Goal: Transaction & Acquisition: Book appointment/travel/reservation

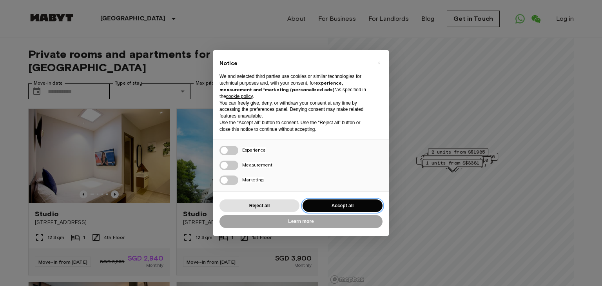
click at [343, 203] on button "Accept all" at bounding box center [343, 206] width 80 height 13
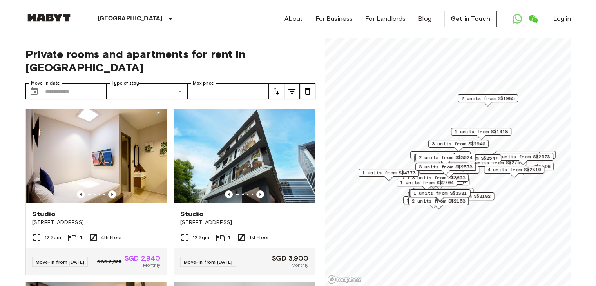
click at [496, 129] on span "1 units from S$1418" at bounding box center [481, 131] width 53 height 7
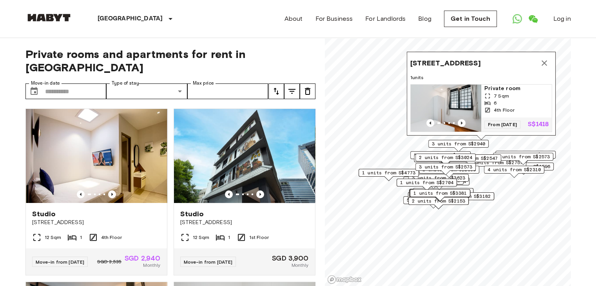
click at [516, 100] on div "6" at bounding box center [517, 103] width 64 height 7
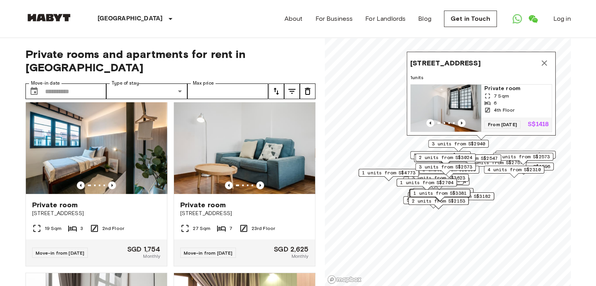
scroll to position [196, 0]
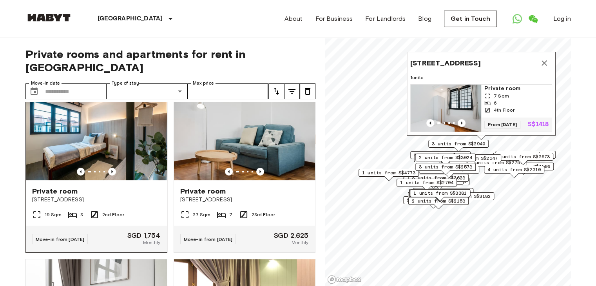
click at [134, 187] on div "Private room" at bounding box center [96, 191] width 129 height 9
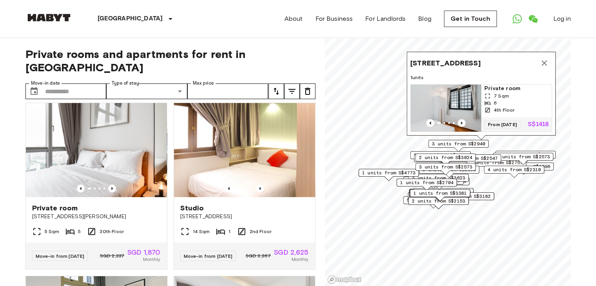
scroll to position [353, 0]
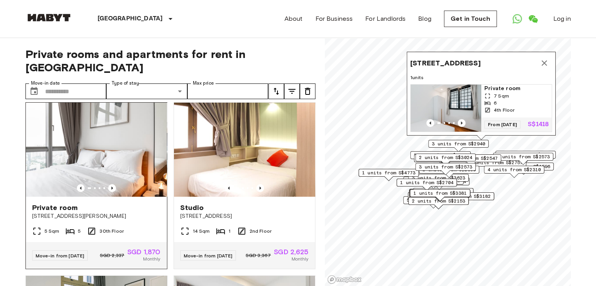
click at [146, 207] on div "Private room" at bounding box center [96, 207] width 129 height 9
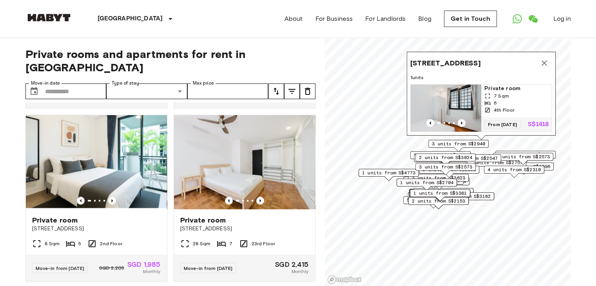
scroll to position [706, 0]
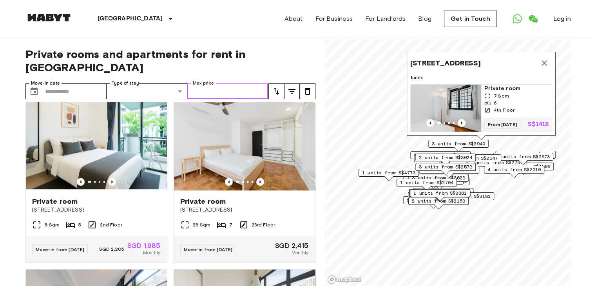
click at [209, 84] on input "Max price" at bounding box center [227, 92] width 81 height 16
type input "****"
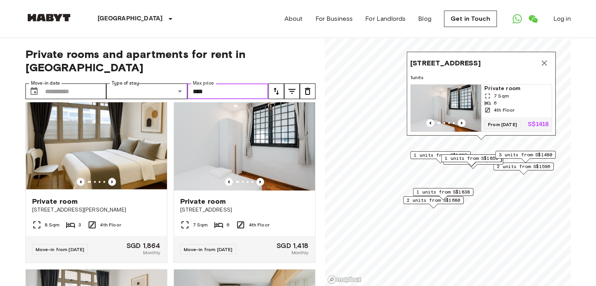
scroll to position [163, 0]
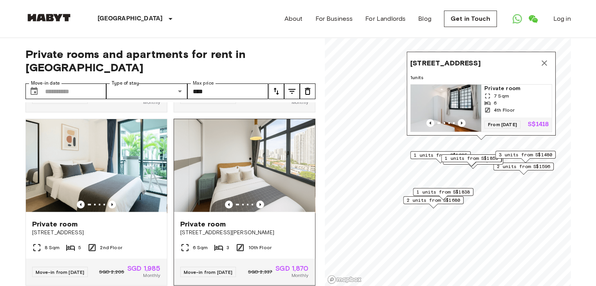
click at [294, 229] on span "10 Beatty Road" at bounding box center [244, 233] width 129 height 8
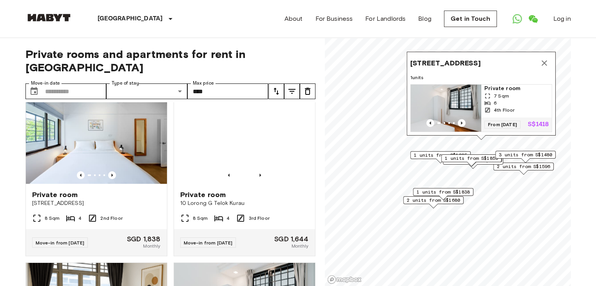
scroll to position [555, 0]
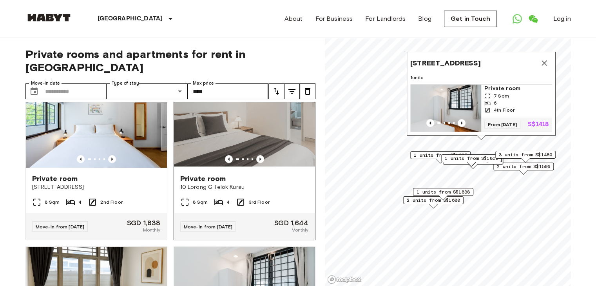
click at [284, 183] on div "Private room" at bounding box center [244, 178] width 129 height 9
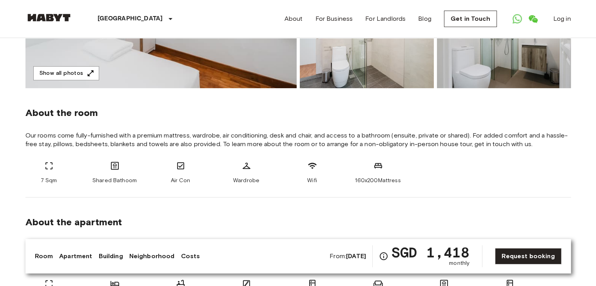
scroll to position [235, 0]
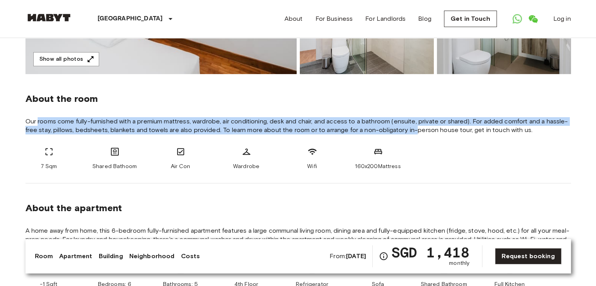
drag, startPoint x: 38, startPoint y: 122, endPoint x: 417, endPoint y: 126, distance: 379.1
click at [417, 126] on span "Our rooms come fully-furnished with a premium mattress, wardrobe, air condition…" at bounding box center [298, 125] width 546 height 17
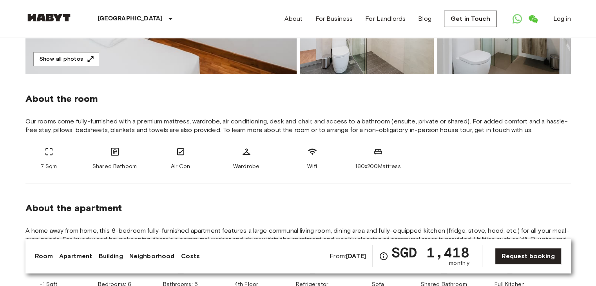
click at [427, 138] on div "About the room Our rooms come fully-furnished with a premium mattress, wardrobe…" at bounding box center [298, 128] width 546 height 109
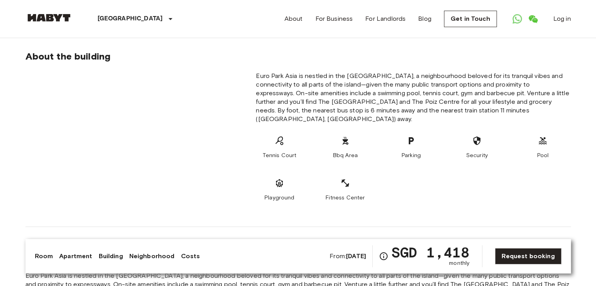
scroll to position [706, 0]
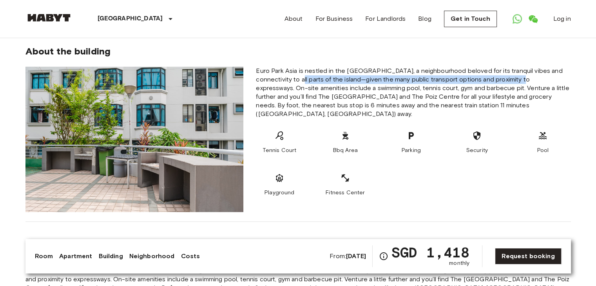
drag, startPoint x: 305, startPoint y: 71, endPoint x: 549, endPoint y: 70, distance: 244.3
click at [549, 70] on span "Euro Park Asia is nestled in the serene Woodleigh, a neighbourhood beloved for …" at bounding box center [413, 93] width 315 height 52
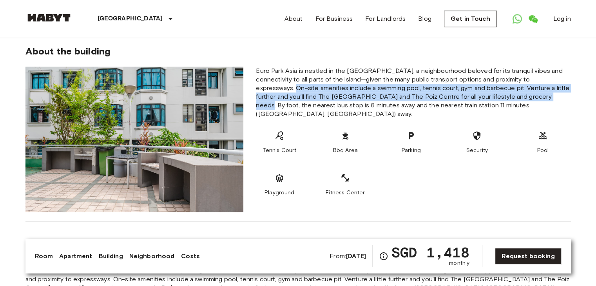
drag, startPoint x: 301, startPoint y: 82, endPoint x: 558, endPoint y: 85, distance: 257.2
click at [558, 85] on span "Euro Park Asia is nestled in the serene Woodleigh, a neighbourhood beloved for …" at bounding box center [413, 93] width 315 height 52
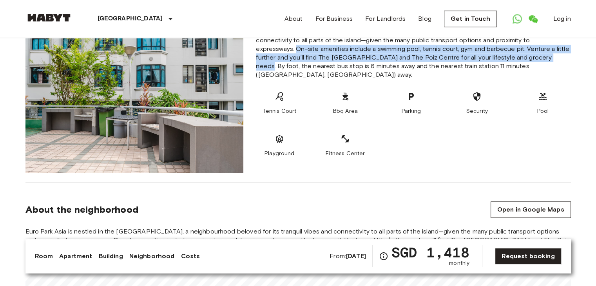
click at [171, 107] on img at bounding box center [134, 99] width 218 height 145
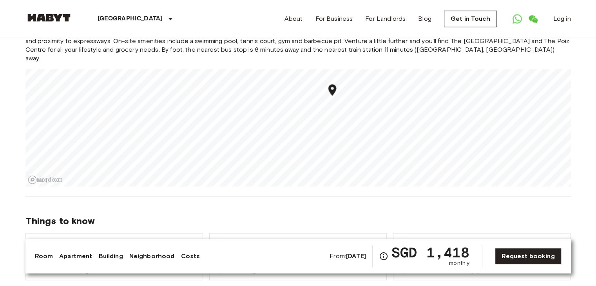
scroll to position [1019, 0]
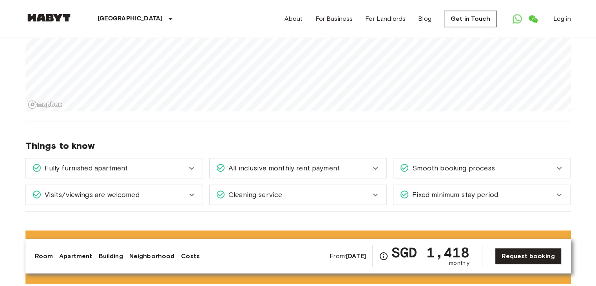
click at [37, 255] on link "Room" at bounding box center [44, 256] width 18 height 9
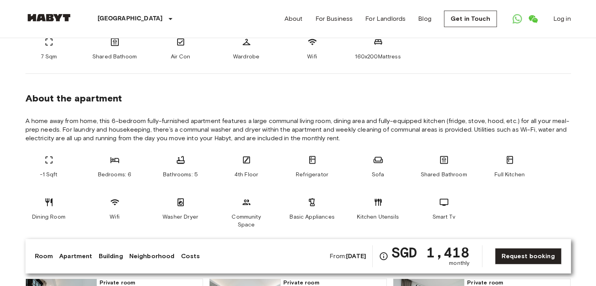
scroll to position [350, 0]
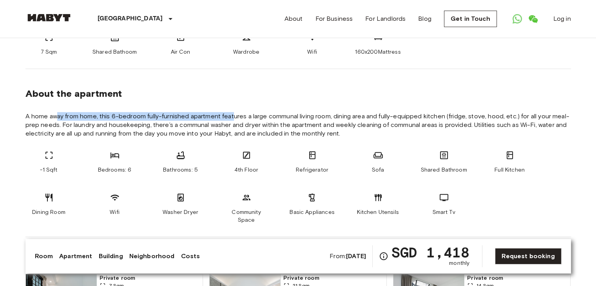
drag, startPoint x: 69, startPoint y: 116, endPoint x: 234, endPoint y: 120, distance: 165.1
click at [234, 120] on span "A home away from home, this 6-bedroom fully-furnished apartment features a larg…" at bounding box center [298, 125] width 546 height 26
click at [243, 130] on span "A home away from home, this 6-bedroom fully-furnished apartment features a larg…" at bounding box center [298, 125] width 546 height 26
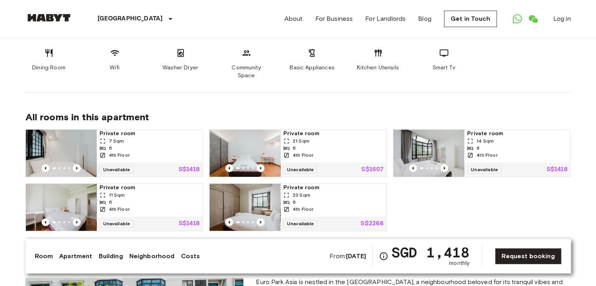
scroll to position [549, 0]
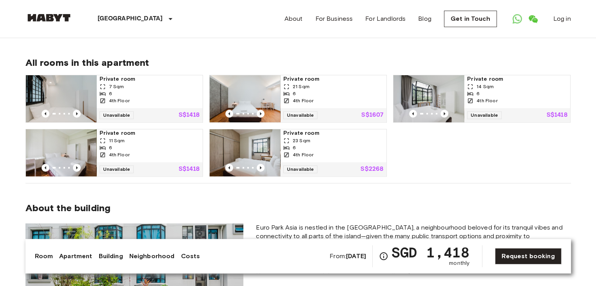
click at [191, 137] on div "11 Sqm" at bounding box center [150, 140] width 100 height 7
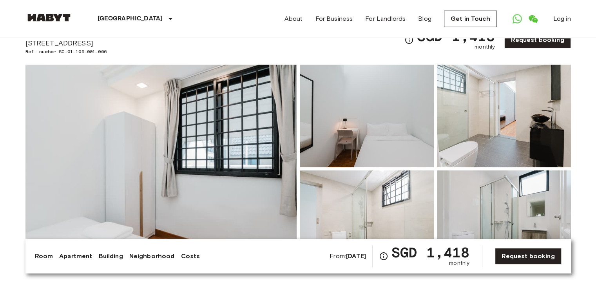
scroll to position [0, 0]
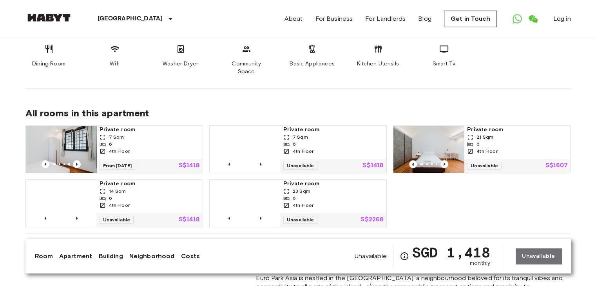
scroll to position [510, 0]
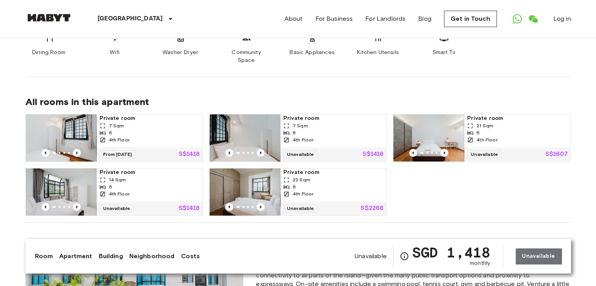
click at [345, 169] on span "Private room" at bounding box center [333, 173] width 100 height 8
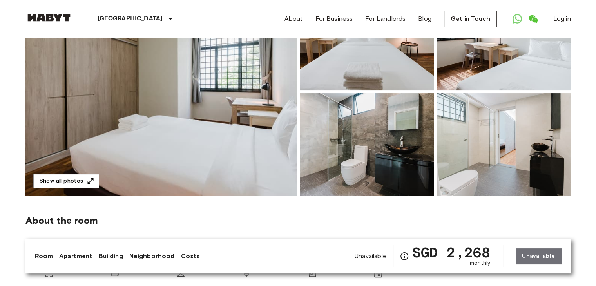
scroll to position [118, 0]
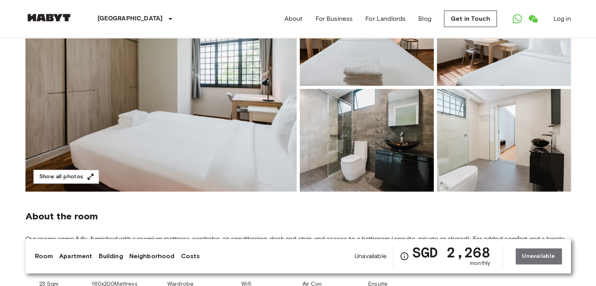
click at [261, 108] on img at bounding box center [160, 87] width 271 height 209
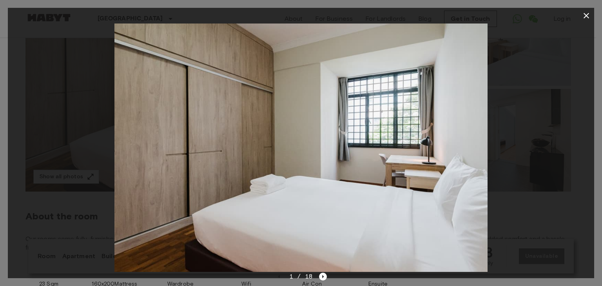
click at [317, 274] on div "1 / 18" at bounding box center [301, 276] width 52 height 9
click at [321, 276] on icon "Next image" at bounding box center [323, 277] width 8 height 8
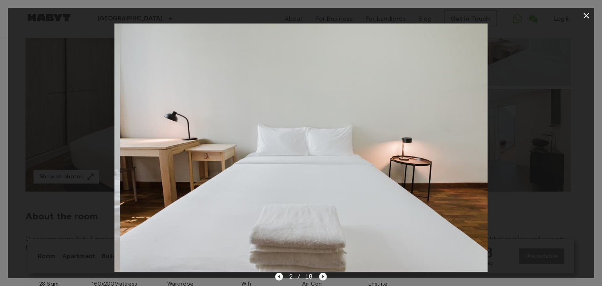
click at [321, 276] on icon "Next image" at bounding box center [323, 277] width 8 height 8
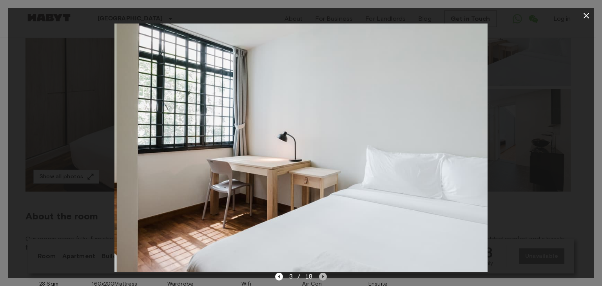
click at [321, 276] on icon "Next image" at bounding box center [323, 277] width 8 height 8
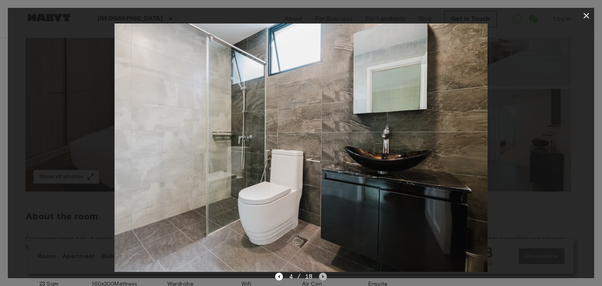
click at [321, 276] on icon "Next image" at bounding box center [323, 277] width 8 height 8
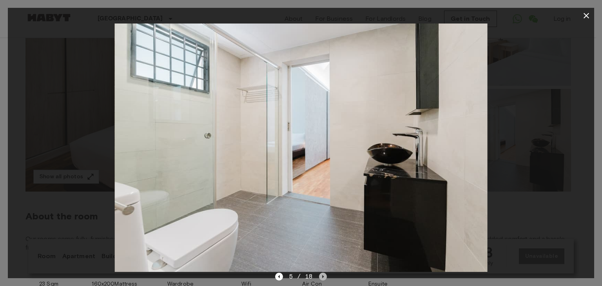
click at [321, 276] on icon "Next image" at bounding box center [323, 277] width 8 height 8
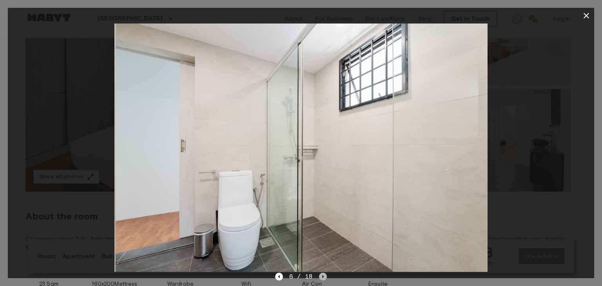
click at [321, 276] on icon "Next image" at bounding box center [323, 277] width 8 height 8
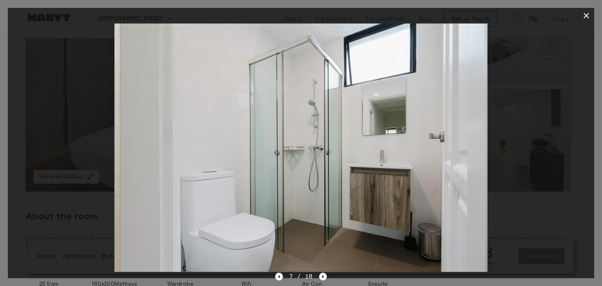
click at [321, 276] on icon "Next image" at bounding box center [323, 277] width 8 height 8
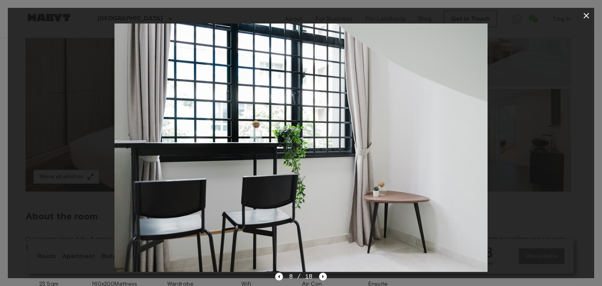
click at [585, 16] on icon "button" at bounding box center [586, 15] width 5 height 5
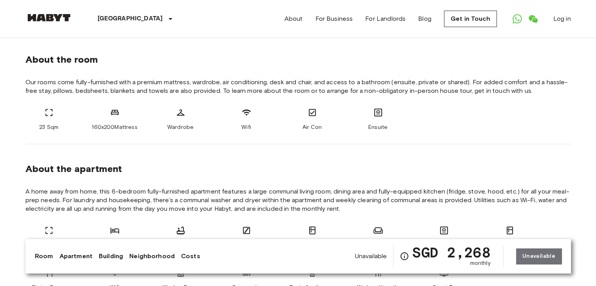
scroll to position [314, 0]
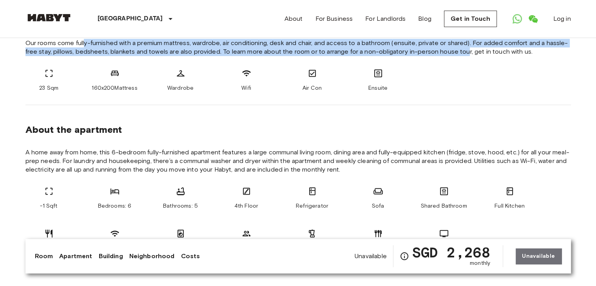
drag, startPoint x: 85, startPoint y: 44, endPoint x: 467, endPoint y: 49, distance: 381.9
click at [467, 49] on span "Our rooms come fully-furnished with a premium mattress, wardrobe, air condition…" at bounding box center [298, 47] width 546 height 17
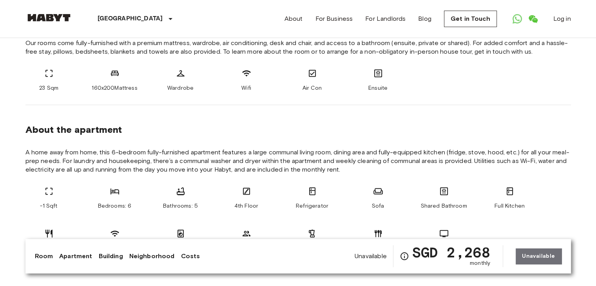
click at [466, 76] on div "23 Sqm 160x200Mattress Wardrobe Wifi Air Con Ensuite" at bounding box center [298, 81] width 546 height 24
drag, startPoint x: 103, startPoint y: 87, endPoint x: 160, endPoint y: 88, distance: 57.2
click at [160, 88] on div "23 Sqm 160x200Mattress Wardrobe Wifi Air Con Ensuite" at bounding box center [298, 81] width 546 height 24
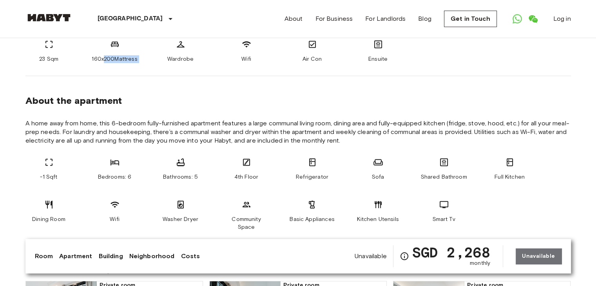
scroll to position [353, 0]
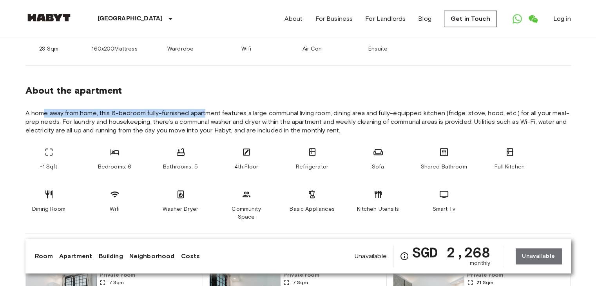
drag, startPoint x: 45, startPoint y: 110, endPoint x: 207, endPoint y: 116, distance: 162.0
click at [207, 116] on span "A home away from home, this 6-bedroom fully-furnished apartment features a larg…" at bounding box center [298, 122] width 546 height 26
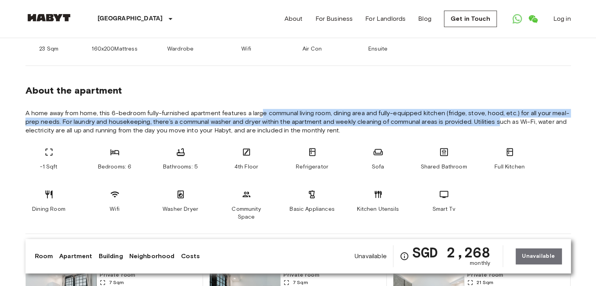
drag, startPoint x: 261, startPoint y: 115, endPoint x: 499, endPoint y: 118, distance: 238.0
click at [499, 118] on span "A home away from home, this 6-bedroom fully-furnished apartment features a larg…" at bounding box center [298, 122] width 546 height 26
click at [499, 123] on span "A home away from home, this 6-bedroom fully-furnished apartment features a larg…" at bounding box center [298, 122] width 546 height 26
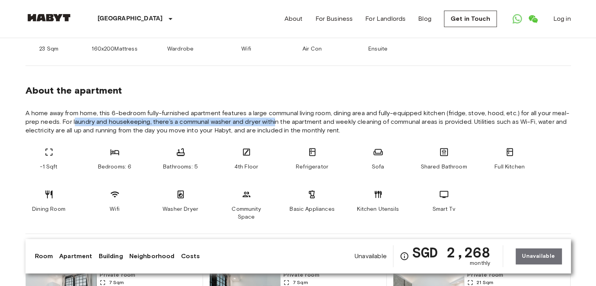
drag, startPoint x: 74, startPoint y: 120, endPoint x: 274, endPoint y: 123, distance: 200.7
click at [274, 123] on span "A home away from home, this 6-bedroom fully-furnished apartment features a larg…" at bounding box center [298, 122] width 546 height 26
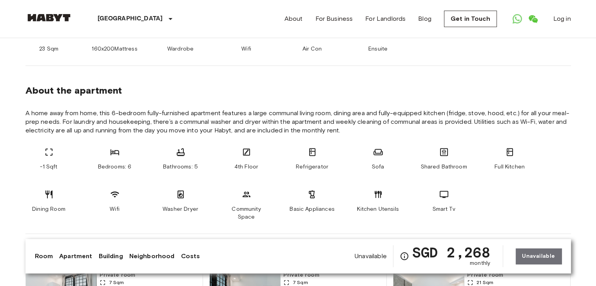
click at [271, 133] on span "A home away from home, this 6-bedroom fully-furnished apartment features a larg…" at bounding box center [298, 122] width 546 height 26
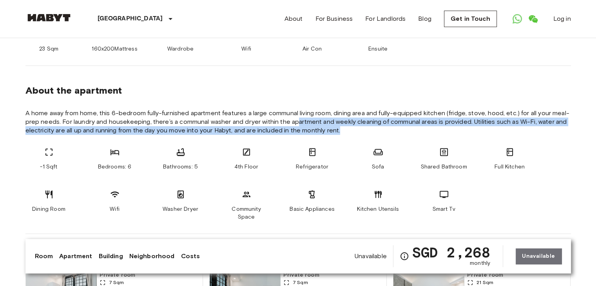
drag, startPoint x: 308, startPoint y: 122, endPoint x: 414, endPoint y: 127, distance: 106.4
click at [414, 127] on span "A home away from home, this 6-bedroom fully-furnished apartment features a larg…" at bounding box center [298, 122] width 546 height 26
click at [412, 131] on span "A home away from home, this 6-bedroom fully-furnished apartment features a larg…" at bounding box center [298, 122] width 546 height 26
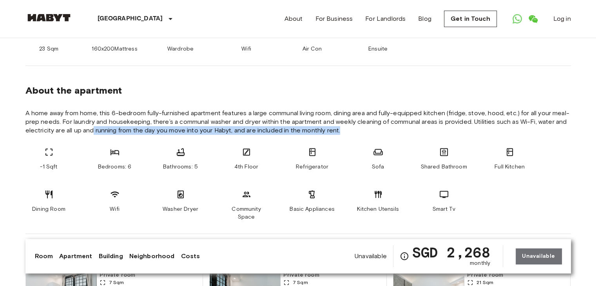
drag, startPoint x: 93, startPoint y: 127, endPoint x: 369, endPoint y: 135, distance: 276.1
click at [369, 135] on section "About the apartment A home away from home, this 6-bedroom fully-furnished apart…" at bounding box center [298, 150] width 546 height 168
click at [369, 136] on section "About the apartment A home away from home, this 6-bedroom fully-furnished apart…" at bounding box center [298, 150] width 546 height 168
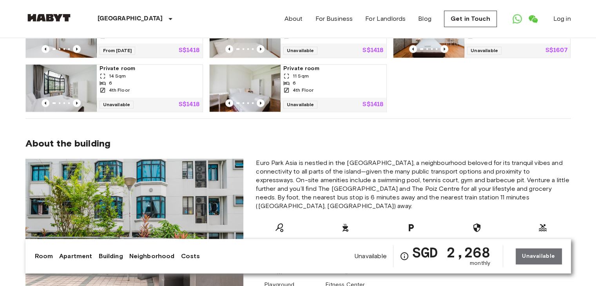
scroll to position [627, 0]
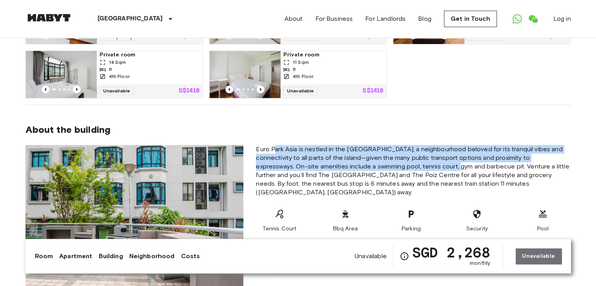
drag, startPoint x: 273, startPoint y: 142, endPoint x: 461, endPoint y: 157, distance: 188.8
click at [461, 157] on span "Euro Park Asia is nestled in the serene Woodleigh, a neighbourhood beloved for …" at bounding box center [413, 171] width 315 height 52
click at [453, 162] on span "Euro Park Asia is nestled in the serene Woodleigh, a neighbourhood beloved for …" at bounding box center [413, 171] width 315 height 52
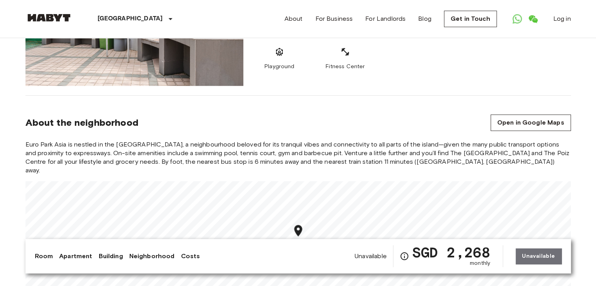
scroll to position [902, 0]
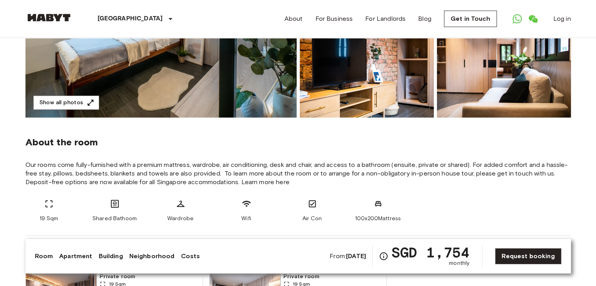
scroll to position [235, 0]
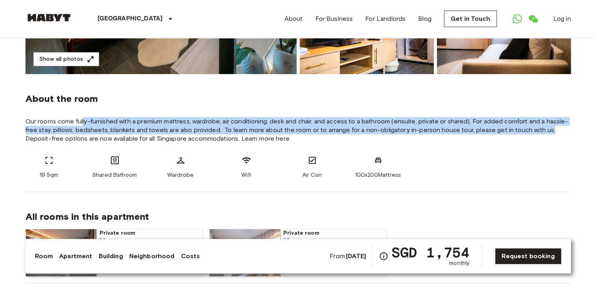
drag, startPoint x: 82, startPoint y: 120, endPoint x: 569, endPoint y: 127, distance: 487.4
click at [569, 127] on span "Our rooms come fully-furnished with a premium mattress, wardrobe, air condition…" at bounding box center [298, 130] width 546 height 26
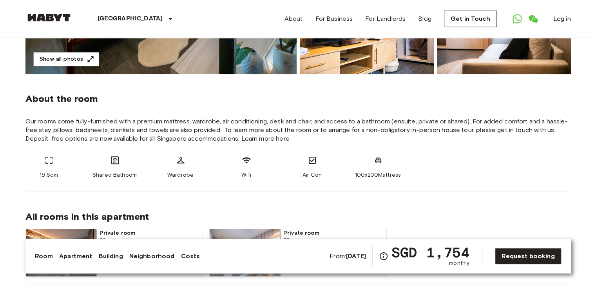
click at [550, 135] on span "Our rooms come fully-furnished with a premium mattress, wardrobe, air condition…" at bounding box center [298, 130] width 546 height 26
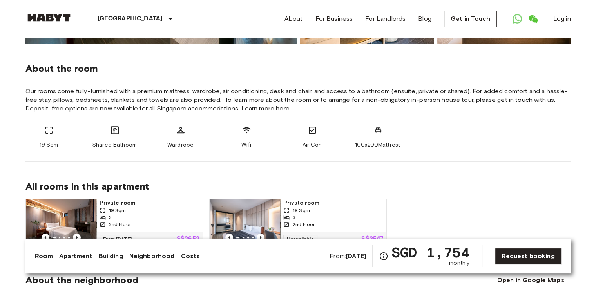
scroll to position [392, 0]
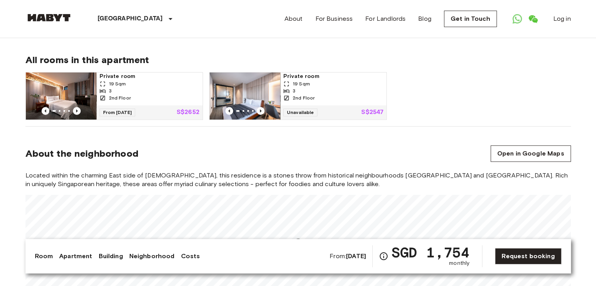
click at [340, 97] on div "2nd Floor" at bounding box center [333, 97] width 100 height 7
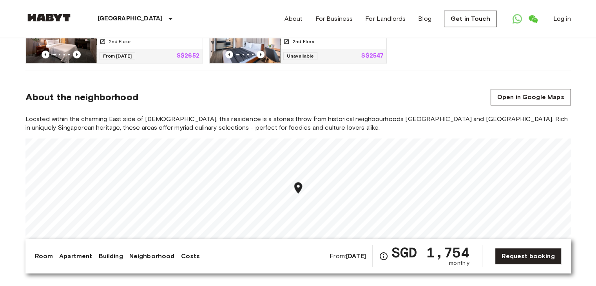
scroll to position [510, 0]
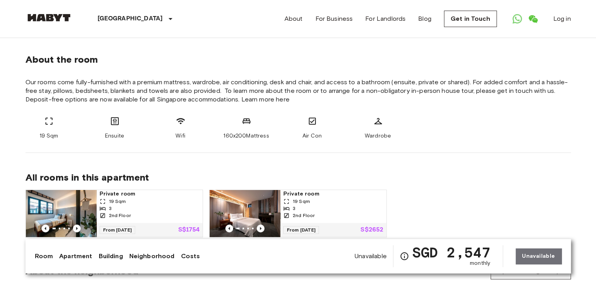
scroll to position [353, 0]
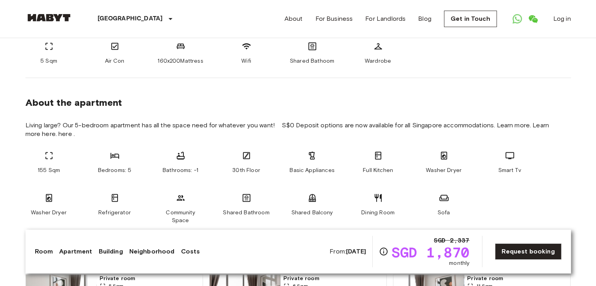
scroll to position [392, 0]
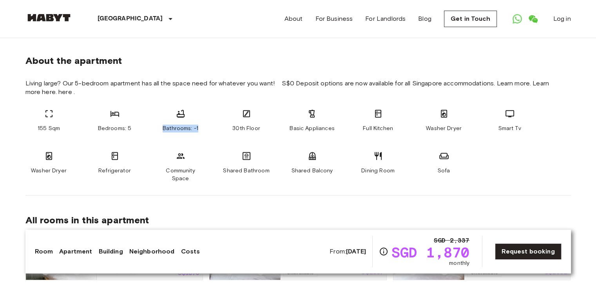
drag, startPoint x: 164, startPoint y: 129, endPoint x: 204, endPoint y: 128, distance: 40.4
click at [204, 128] on div "155 Sqm Bedrooms: 5 Bathrooms: -1 30th Floor Basic Appliances Full Kitchen Wash…" at bounding box center [298, 146] width 546 height 74
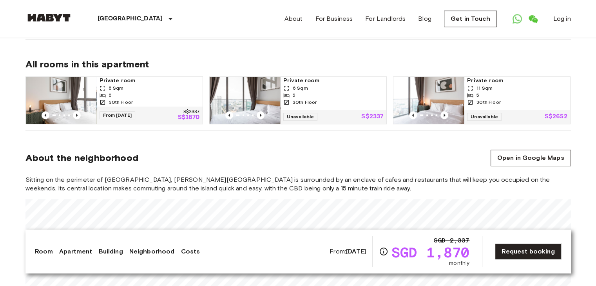
scroll to position [549, 0]
click at [174, 91] on div "5" at bounding box center [150, 94] width 100 height 7
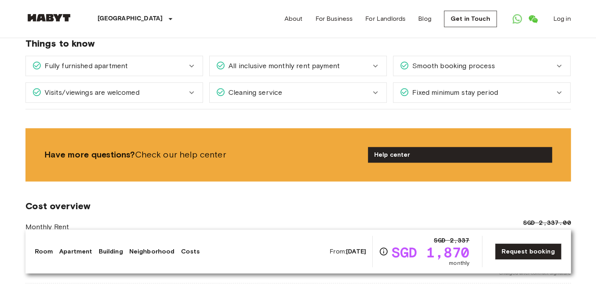
scroll to position [863, 0]
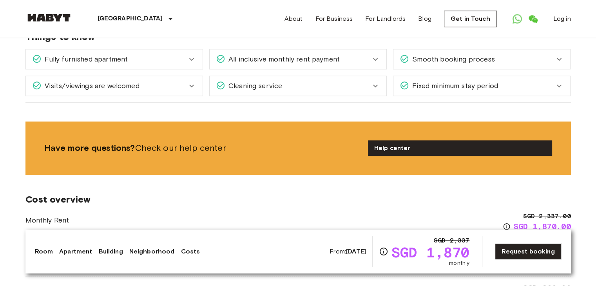
click at [332, 81] on div "Cleaning service" at bounding box center [293, 86] width 155 height 10
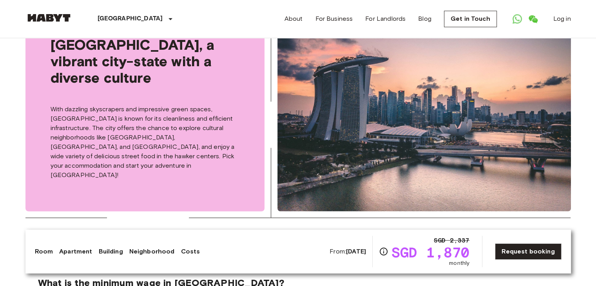
scroll to position [1333, 0]
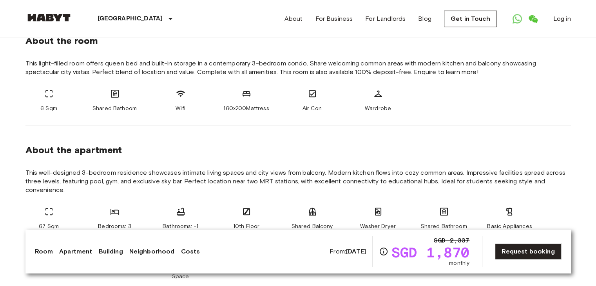
scroll to position [314, 0]
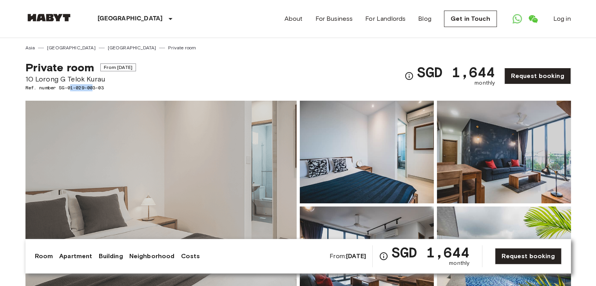
drag, startPoint x: 96, startPoint y: 87, endPoint x: 71, endPoint y: 87, distance: 25.1
click at [71, 87] on span "Ref. number SG-01-029-003-03" at bounding box center [80, 87] width 111 height 7
